Goal: Check status: Check status

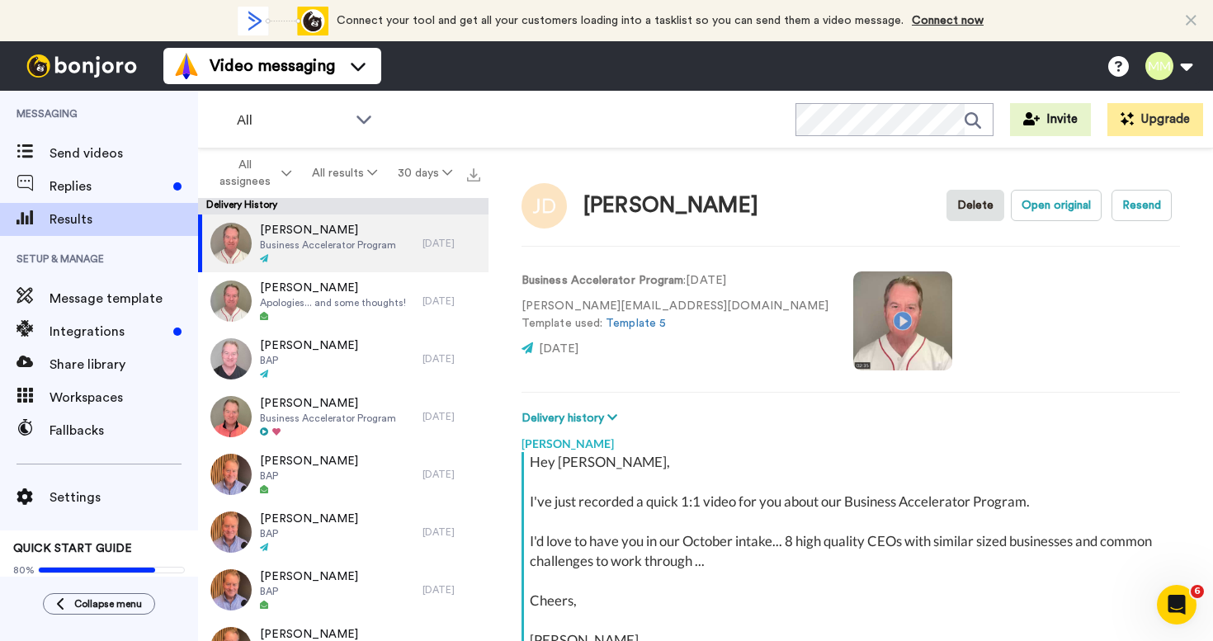
scroll to position [165, 0]
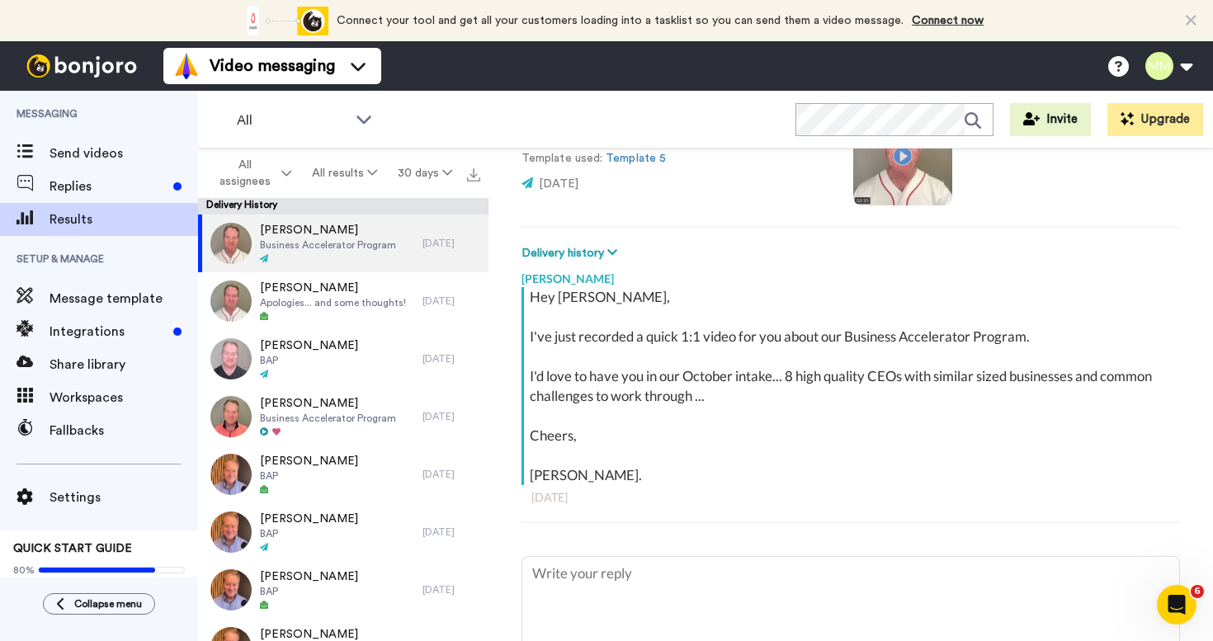
type textarea "x"
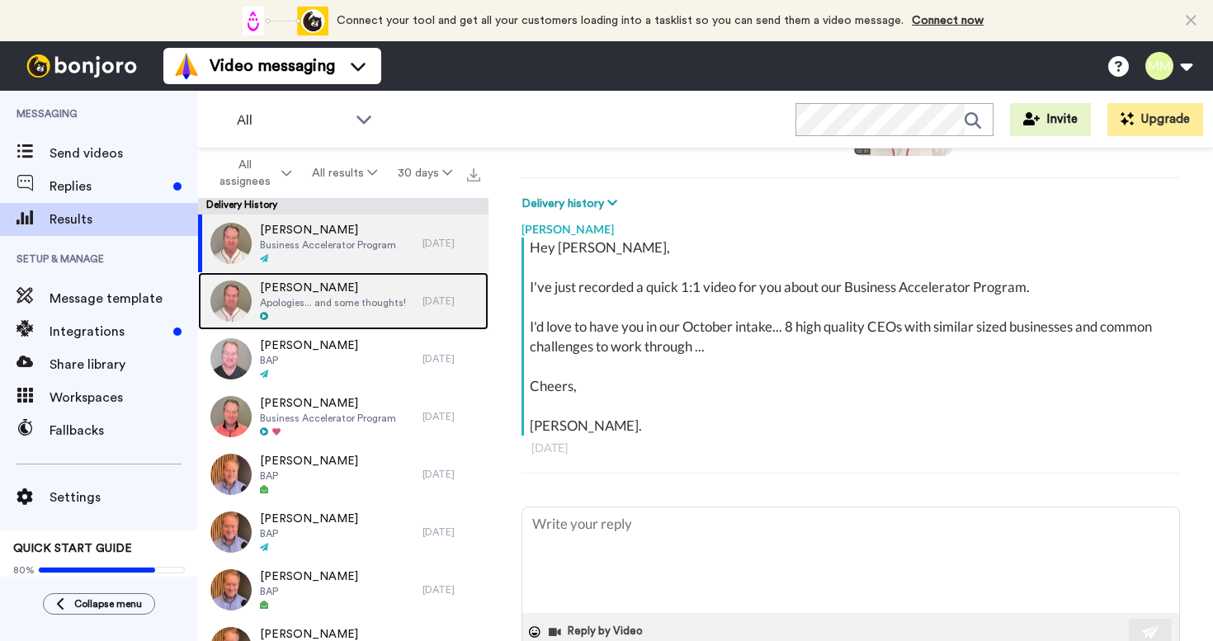
click at [328, 297] on span "Apologies... and some thoughts!" at bounding box center [333, 302] width 146 height 13
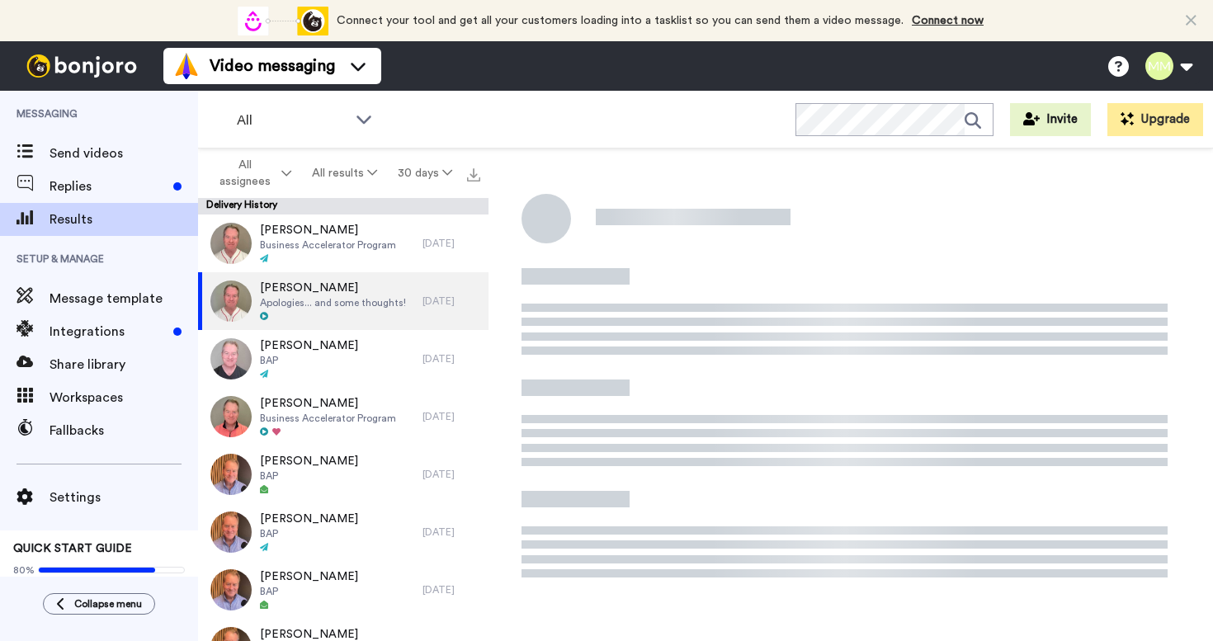
type textarea "x"
